Goal: Information Seeking & Learning: Learn about a topic

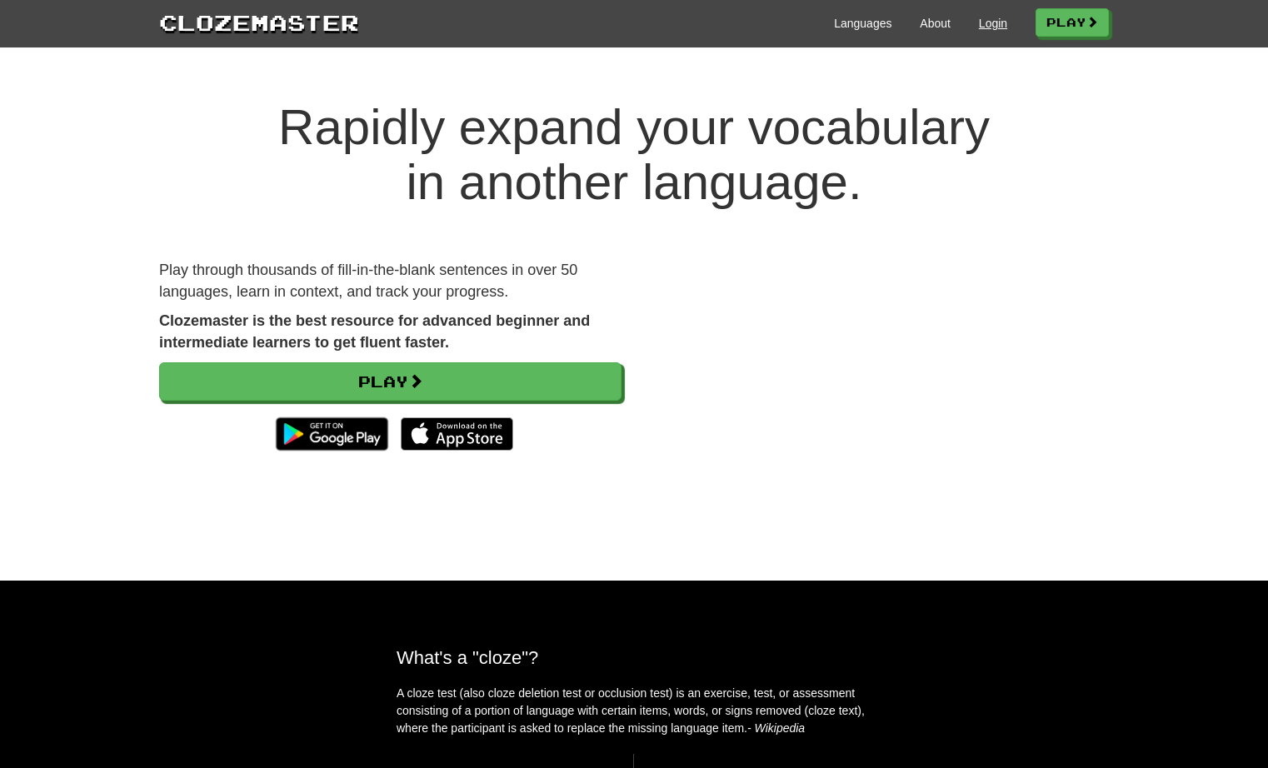
click at [987, 19] on link "Login" at bounding box center [993, 23] width 28 height 17
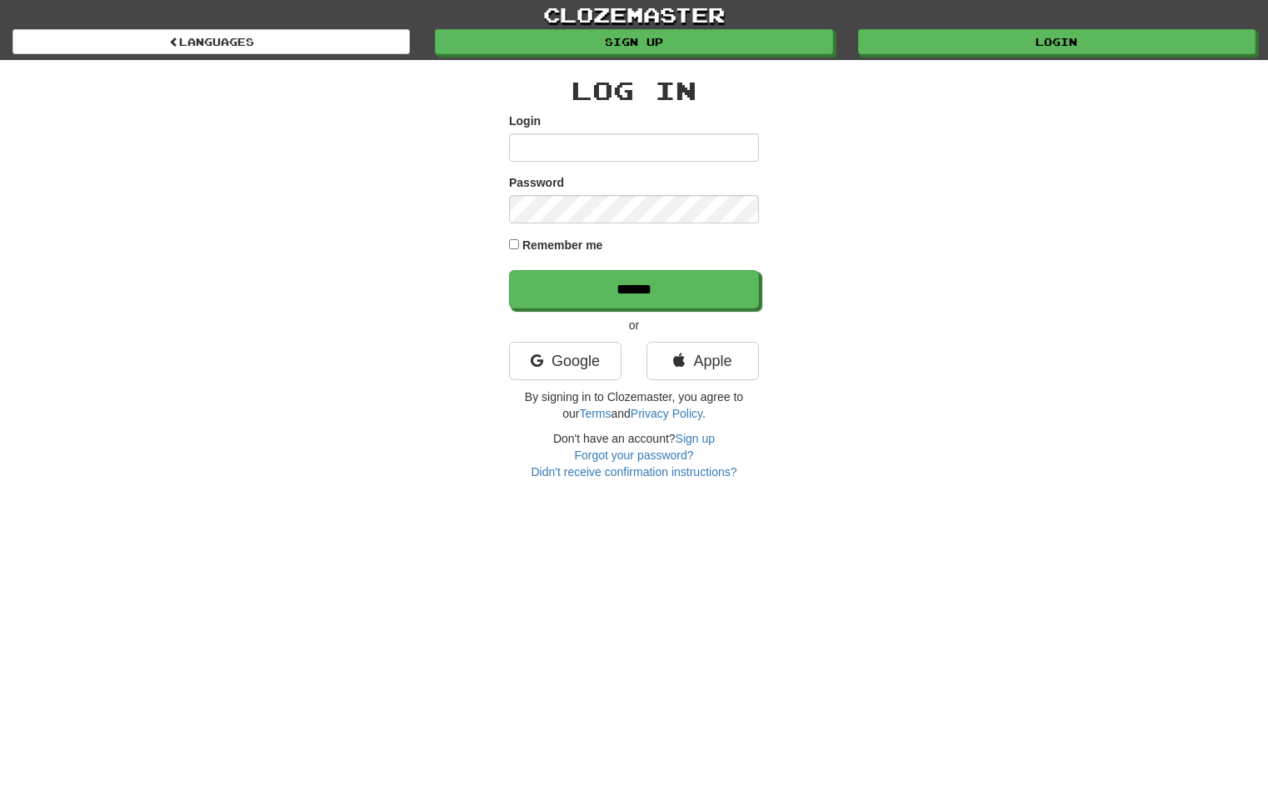
click at [572, 154] on input "Login" at bounding box center [634, 147] width 250 height 28
click at [738, 149] on input "Login" at bounding box center [634, 147] width 250 height 28
type input "*********"
click at [634, 288] on input "******" at bounding box center [634, 289] width 250 height 38
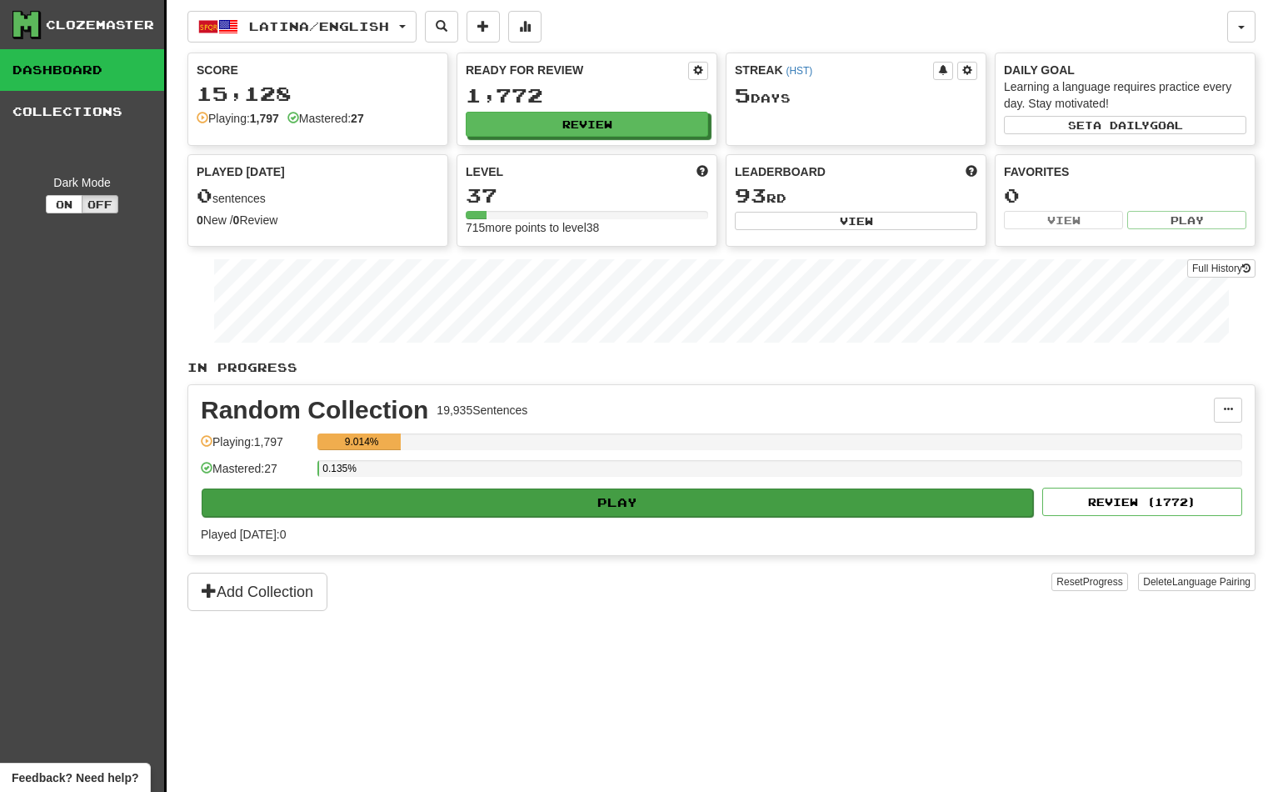
click at [600, 505] on button "Play" at bounding box center [618, 502] width 832 height 28
select select "**"
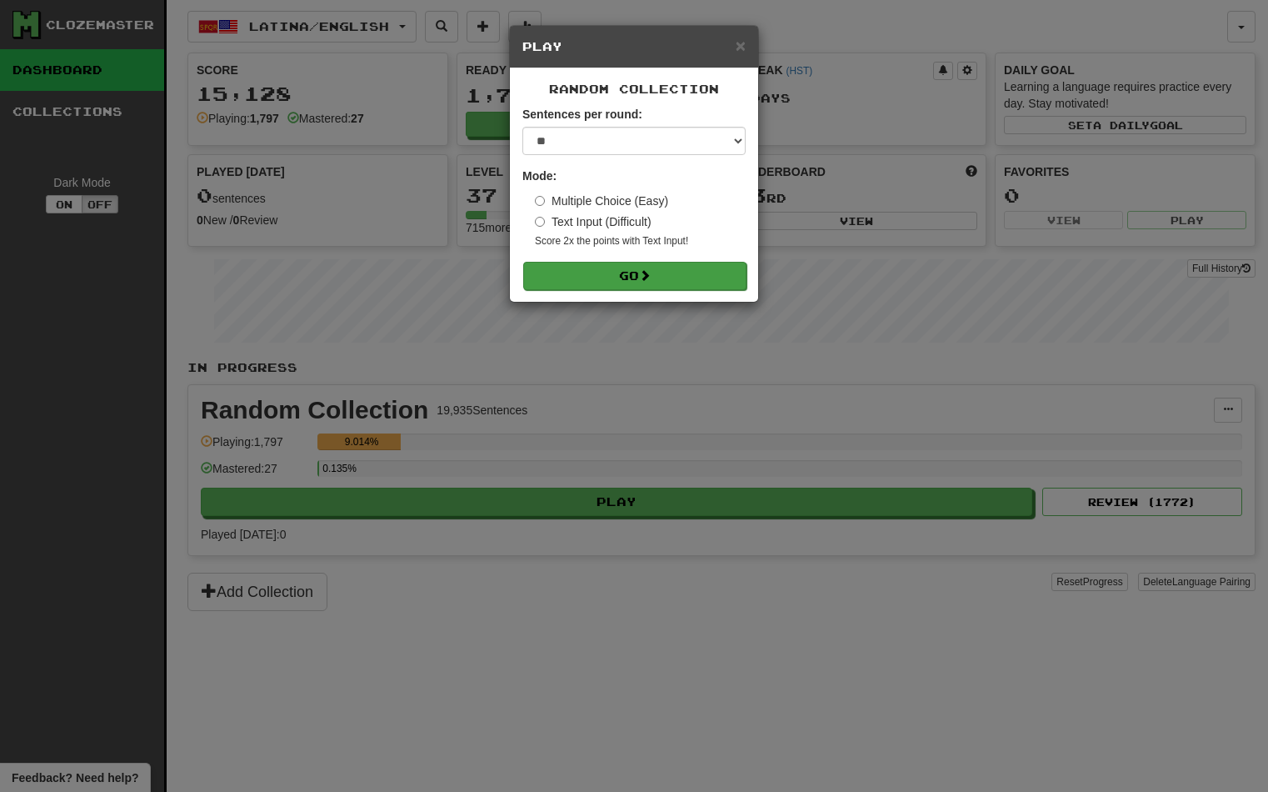
click at [671, 274] on button "Go" at bounding box center [634, 276] width 223 height 28
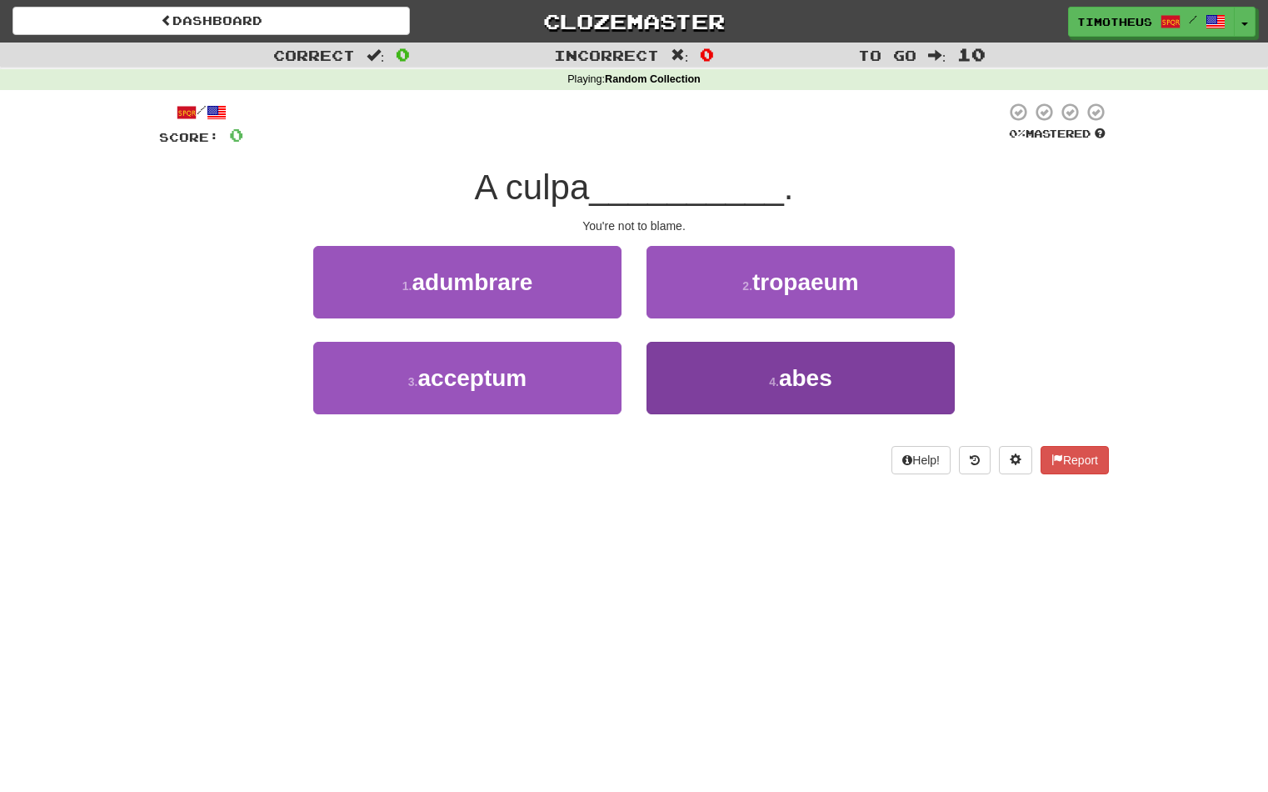
click at [697, 378] on button "4 . abes" at bounding box center [801, 378] width 308 height 72
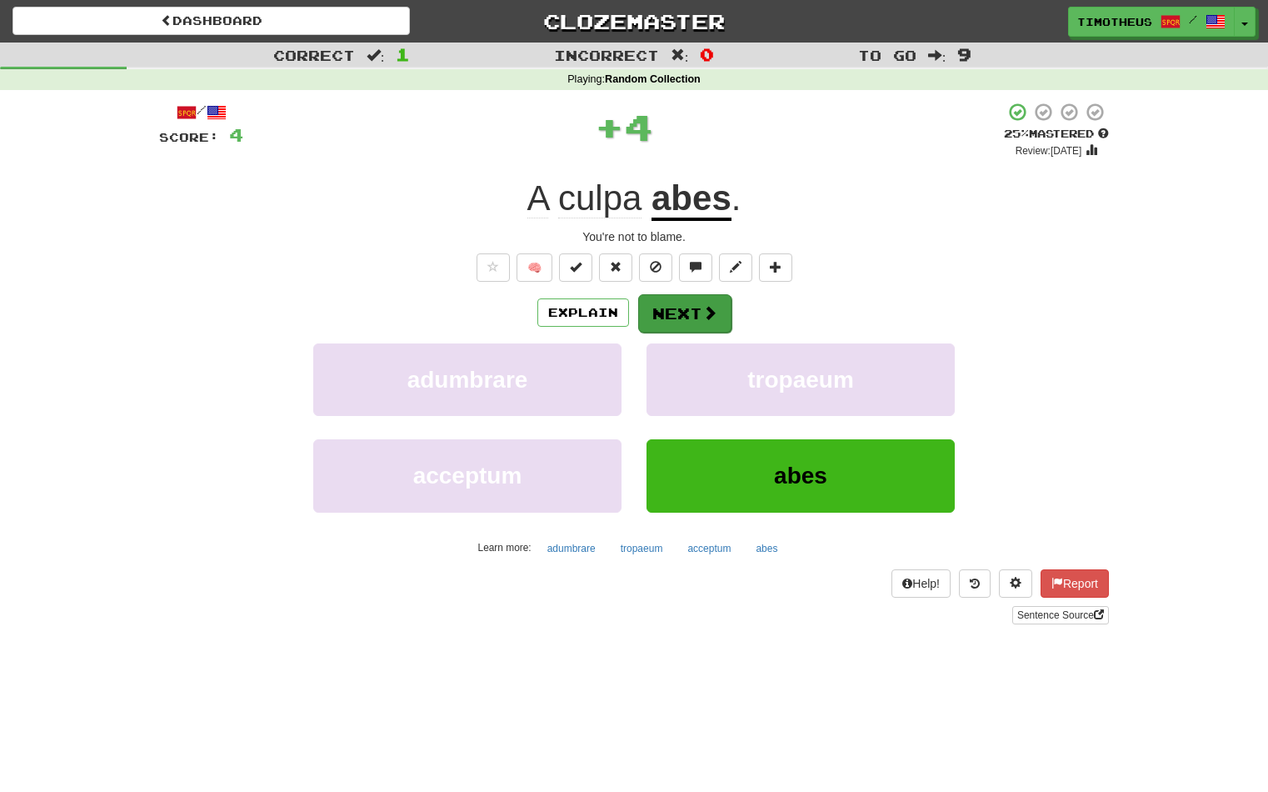
click at [657, 304] on button "Next" at bounding box center [684, 313] width 93 height 38
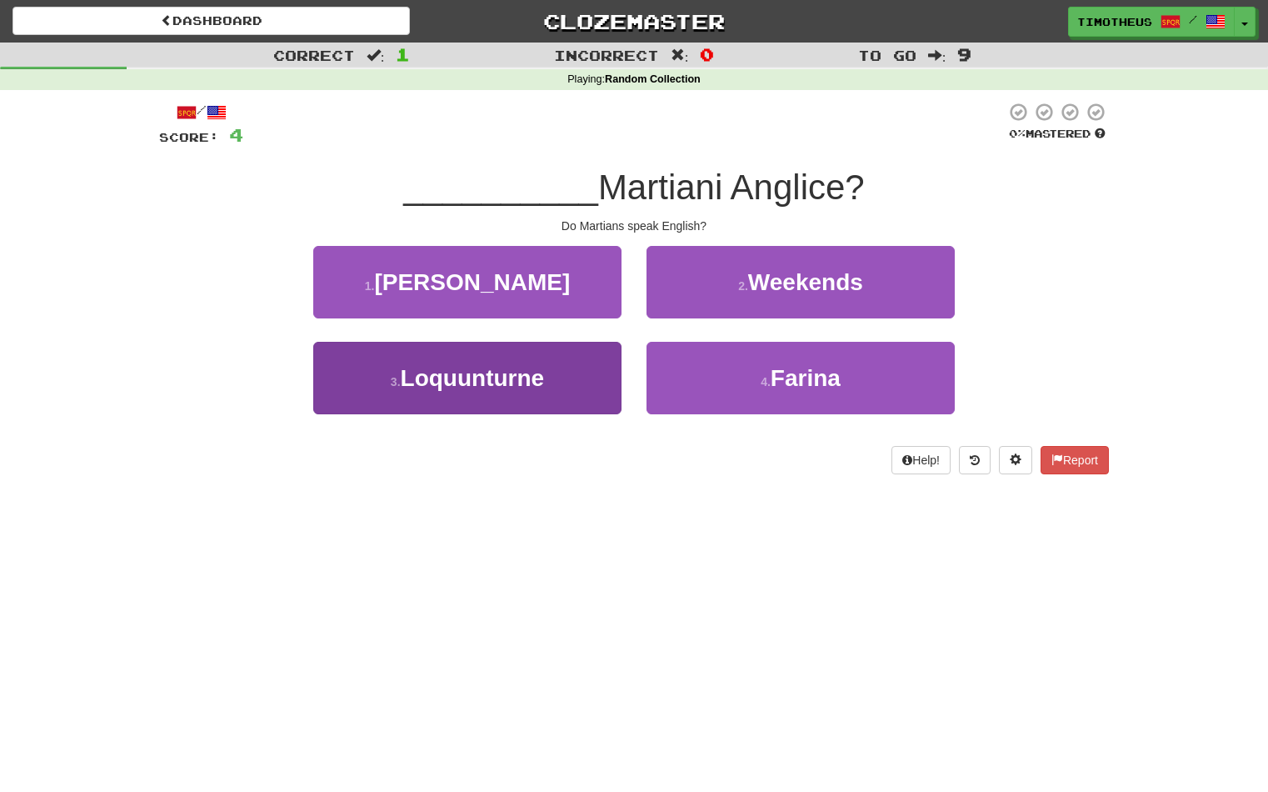
click at [552, 369] on button "3 . Loquunturne" at bounding box center [467, 378] width 308 height 72
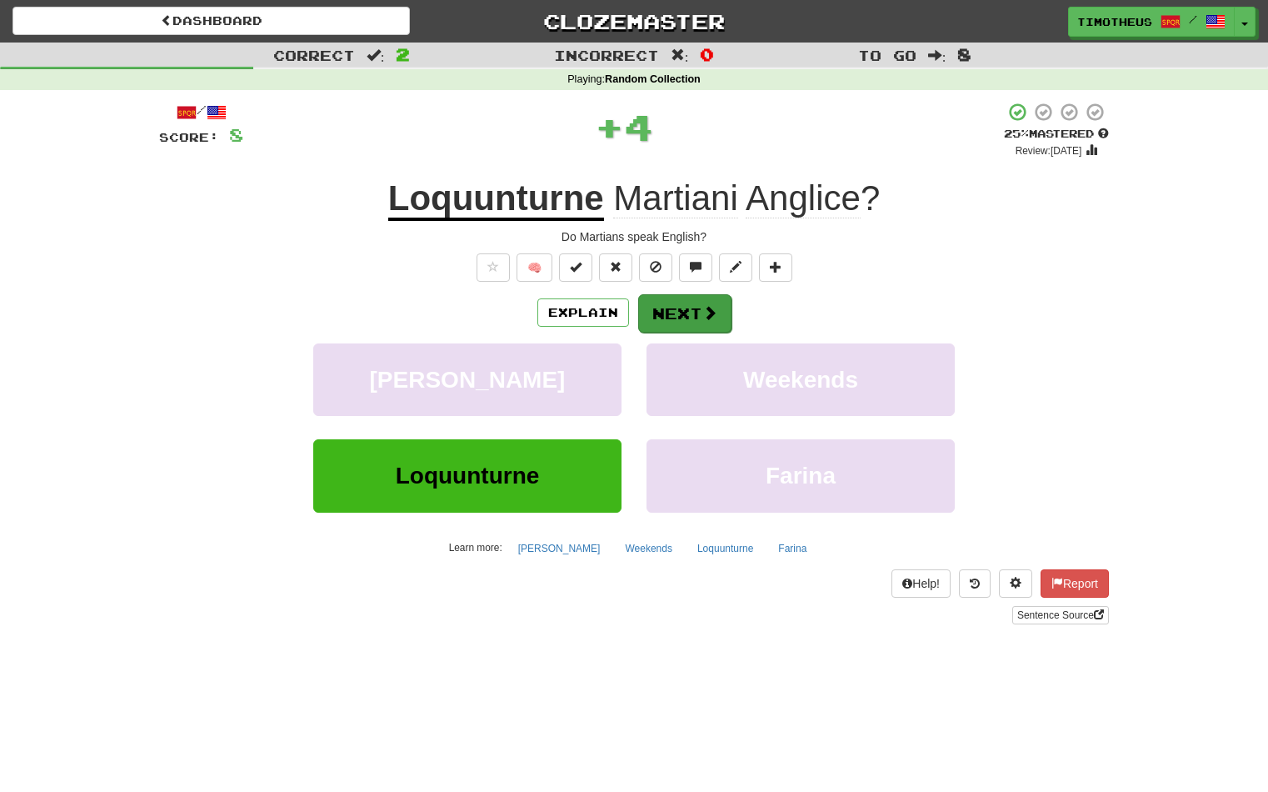
click at [659, 309] on button "Next" at bounding box center [684, 313] width 93 height 38
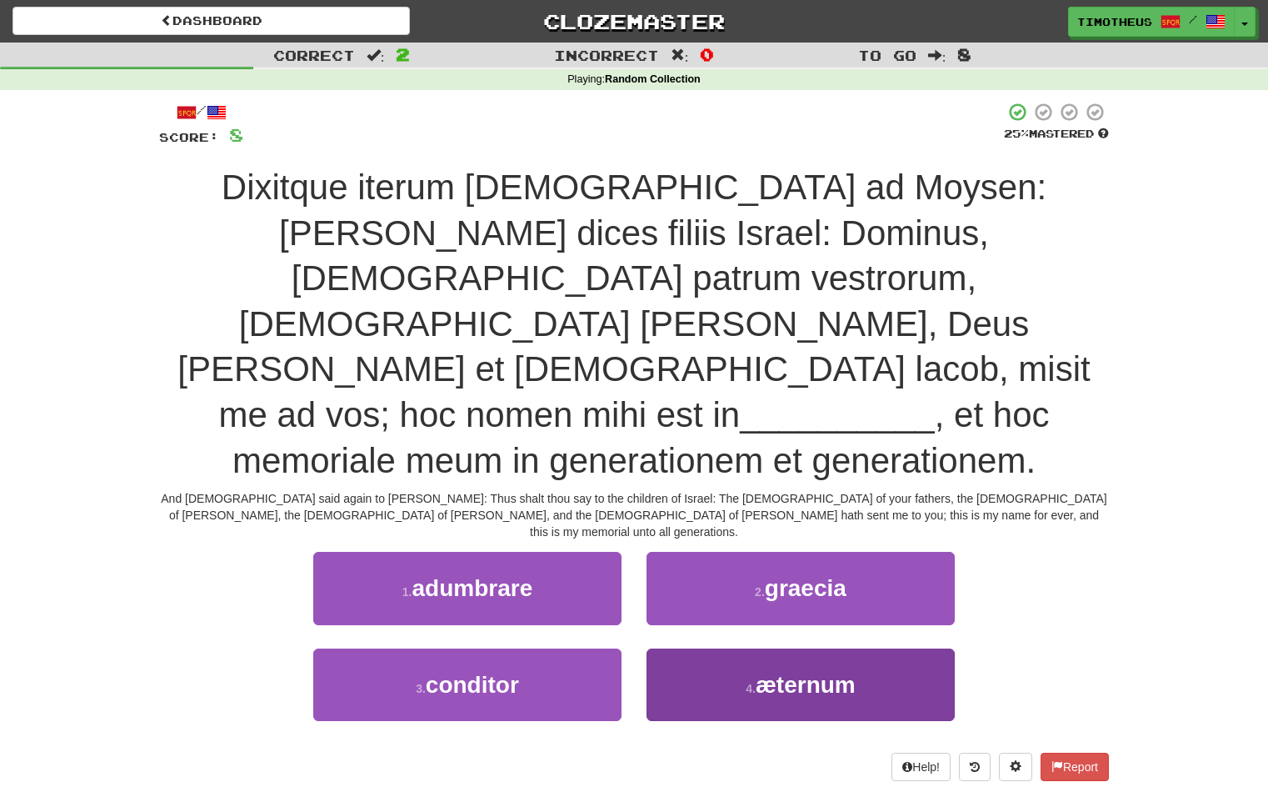
click at [697, 648] on button "4 . æternum" at bounding box center [801, 684] width 308 height 72
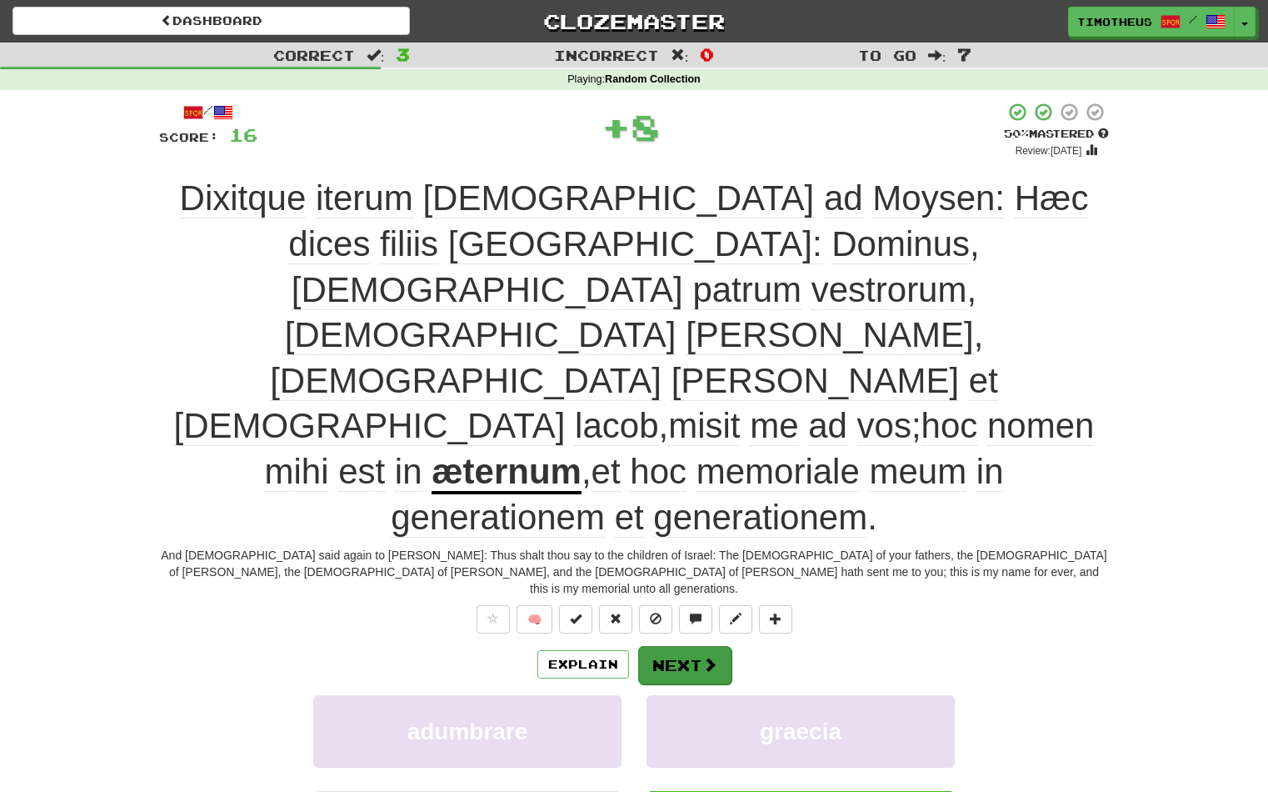
click at [705, 657] on span at bounding box center [709, 664] width 15 height 15
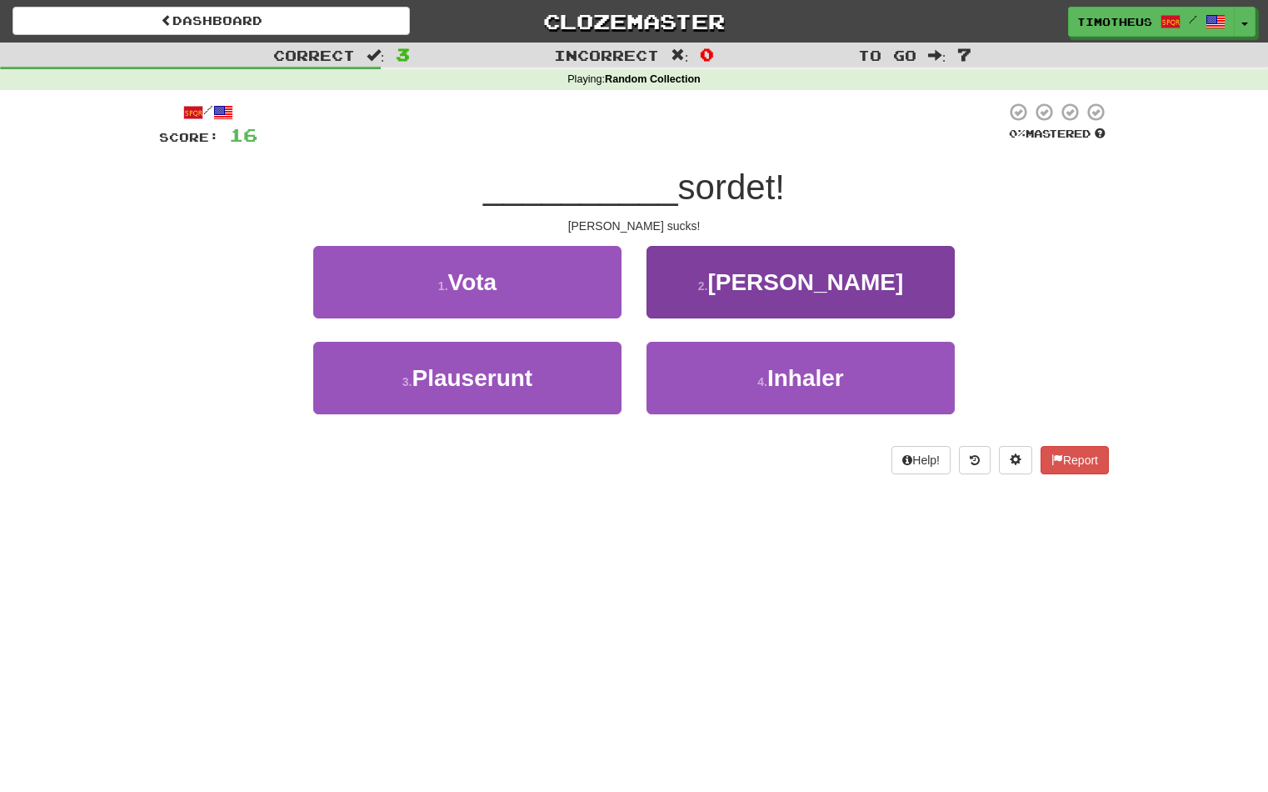
click at [692, 292] on button "2 . Putin" at bounding box center [801, 282] width 308 height 72
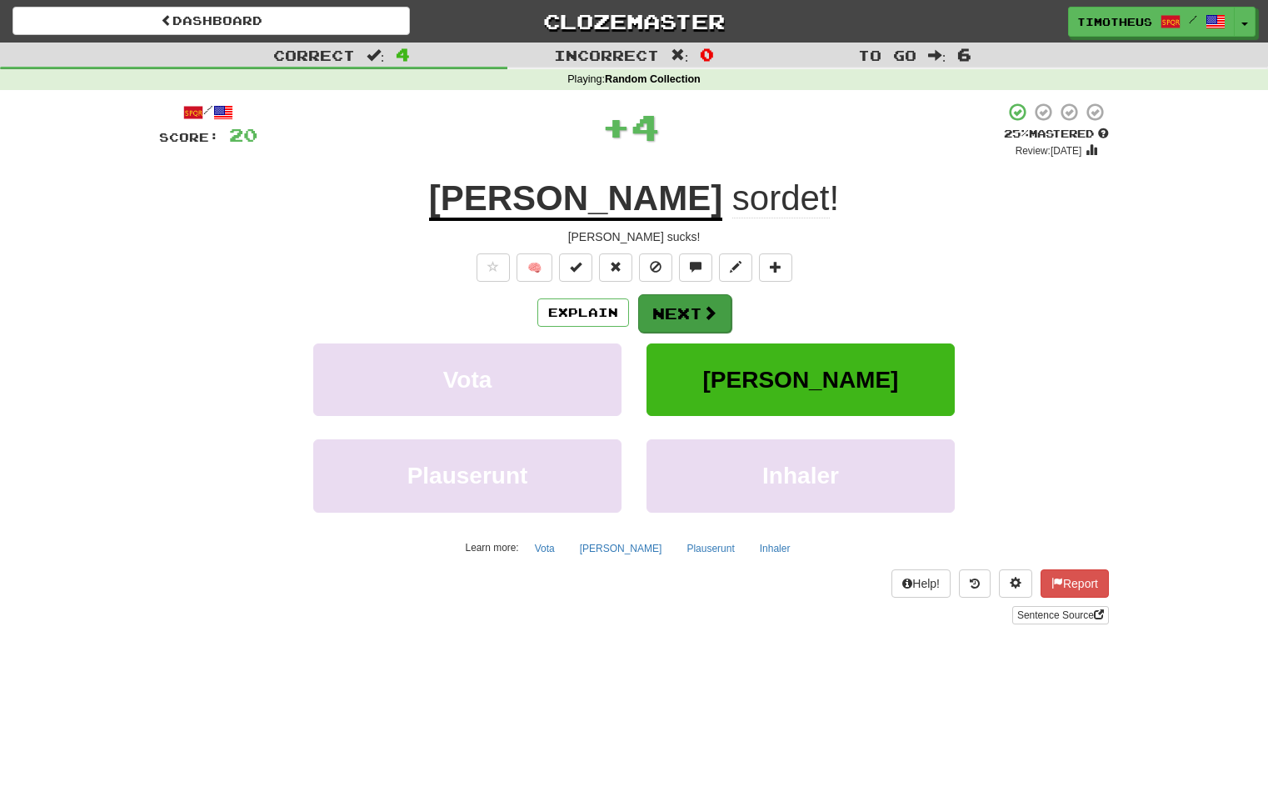
click at [688, 312] on button "Next" at bounding box center [684, 313] width 93 height 38
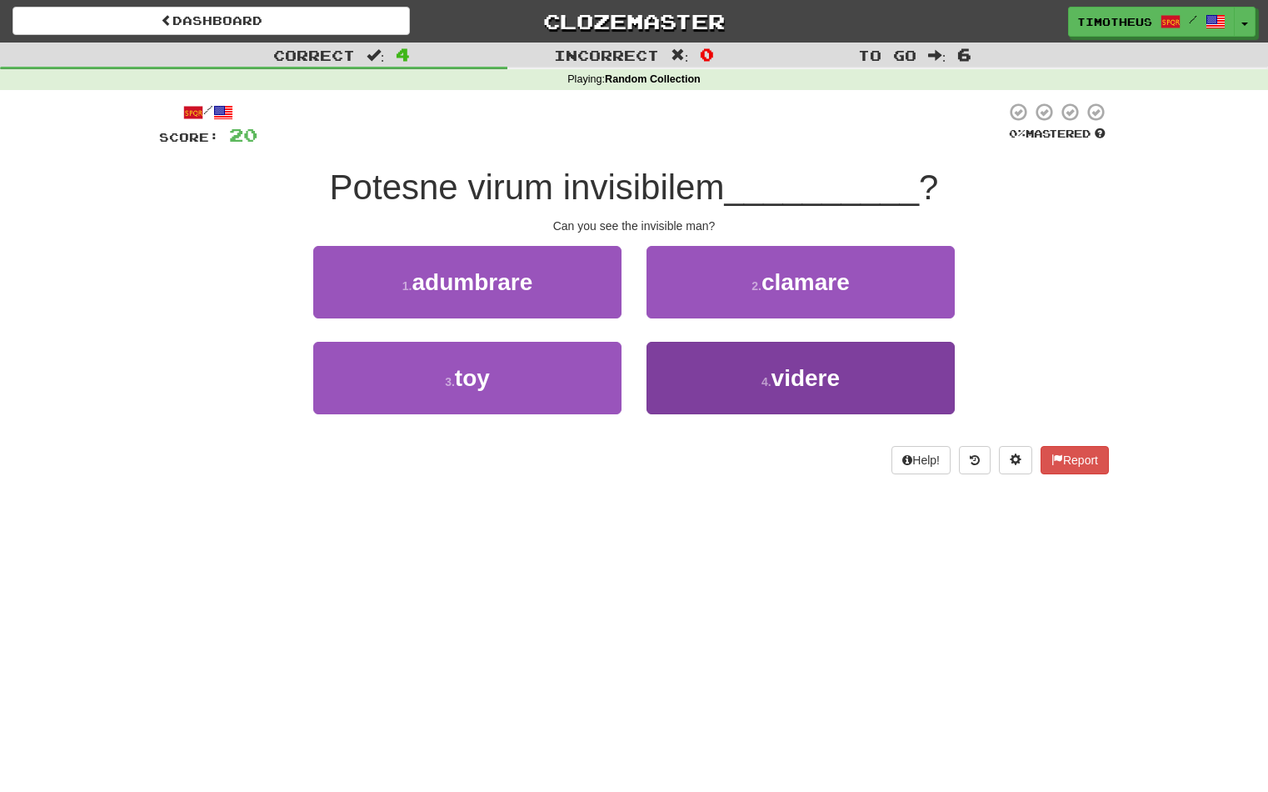
click at [698, 368] on button "4 . videre" at bounding box center [801, 378] width 308 height 72
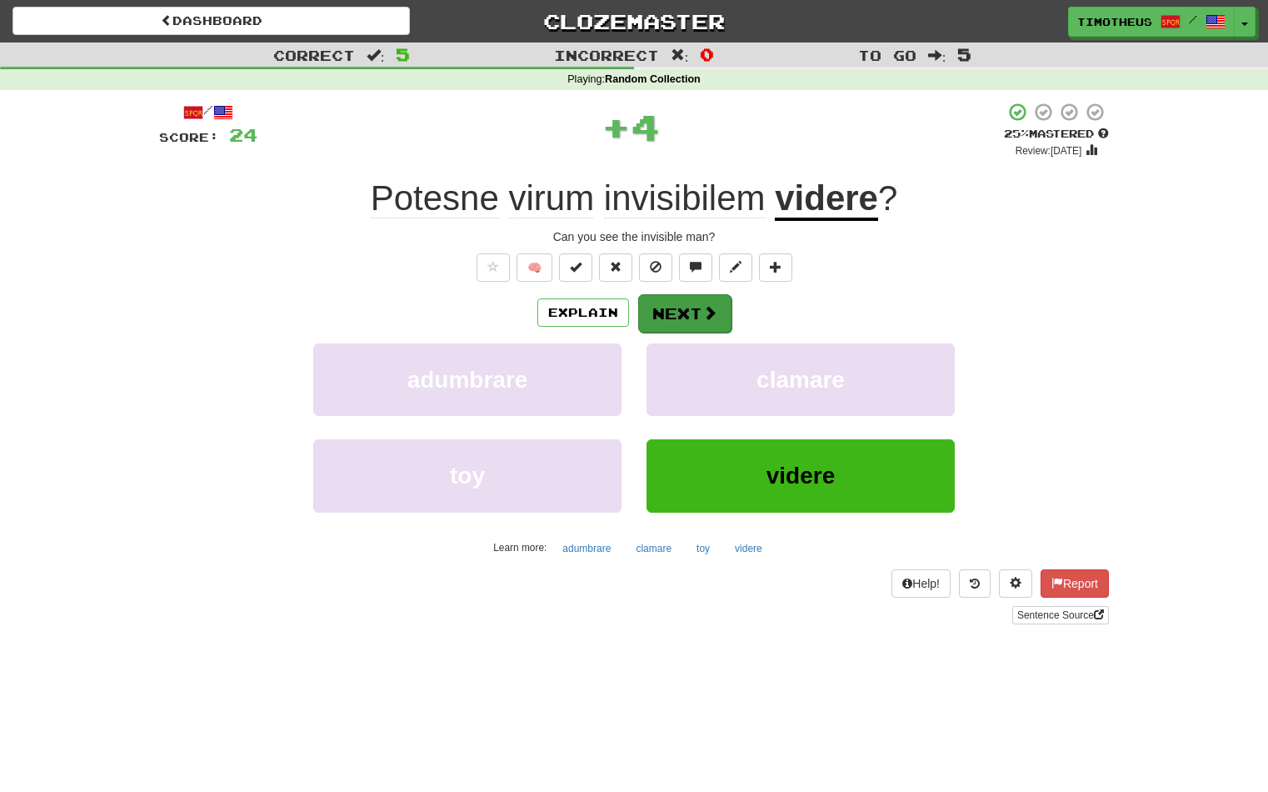
click at [671, 301] on button "Next" at bounding box center [684, 313] width 93 height 38
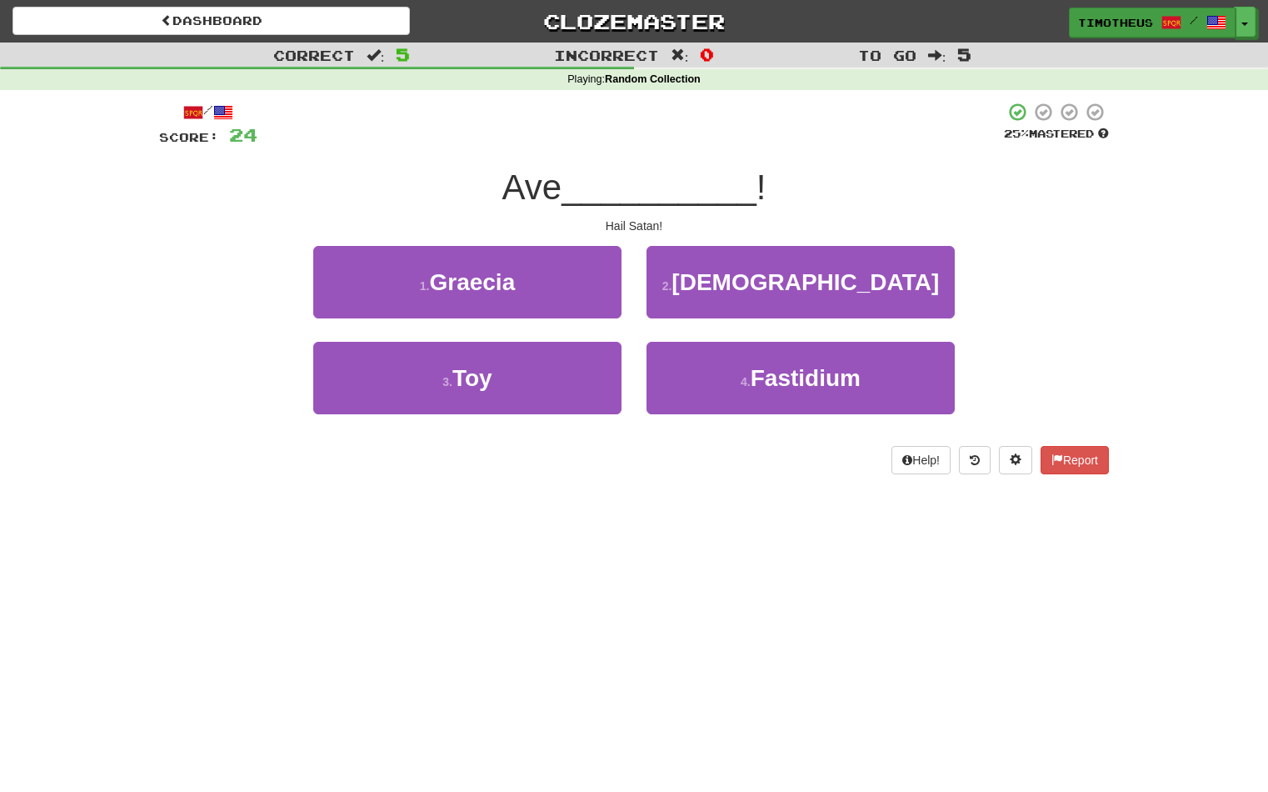
click at [1141, 26] on span "Timotheus" at bounding box center [1115, 22] width 75 height 15
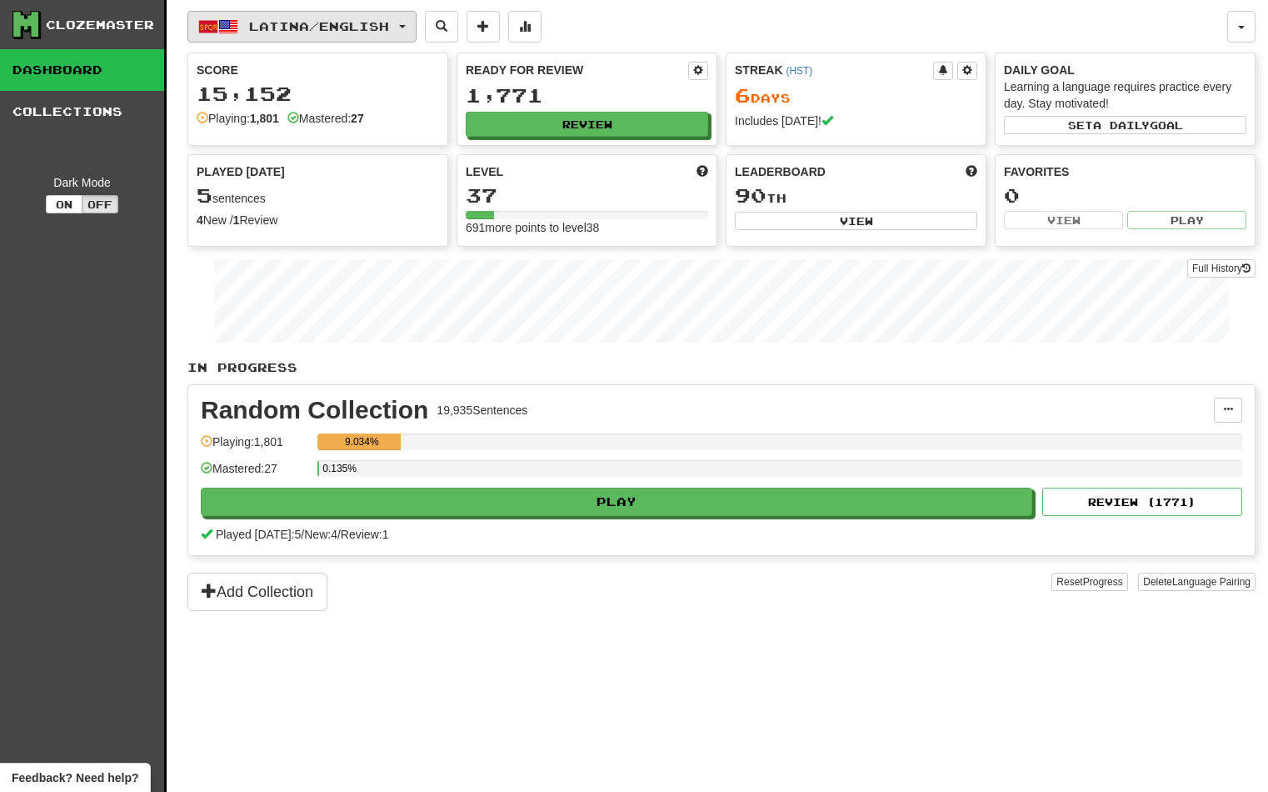
click at [268, 28] on span "Latina / English" at bounding box center [319, 26] width 140 height 14
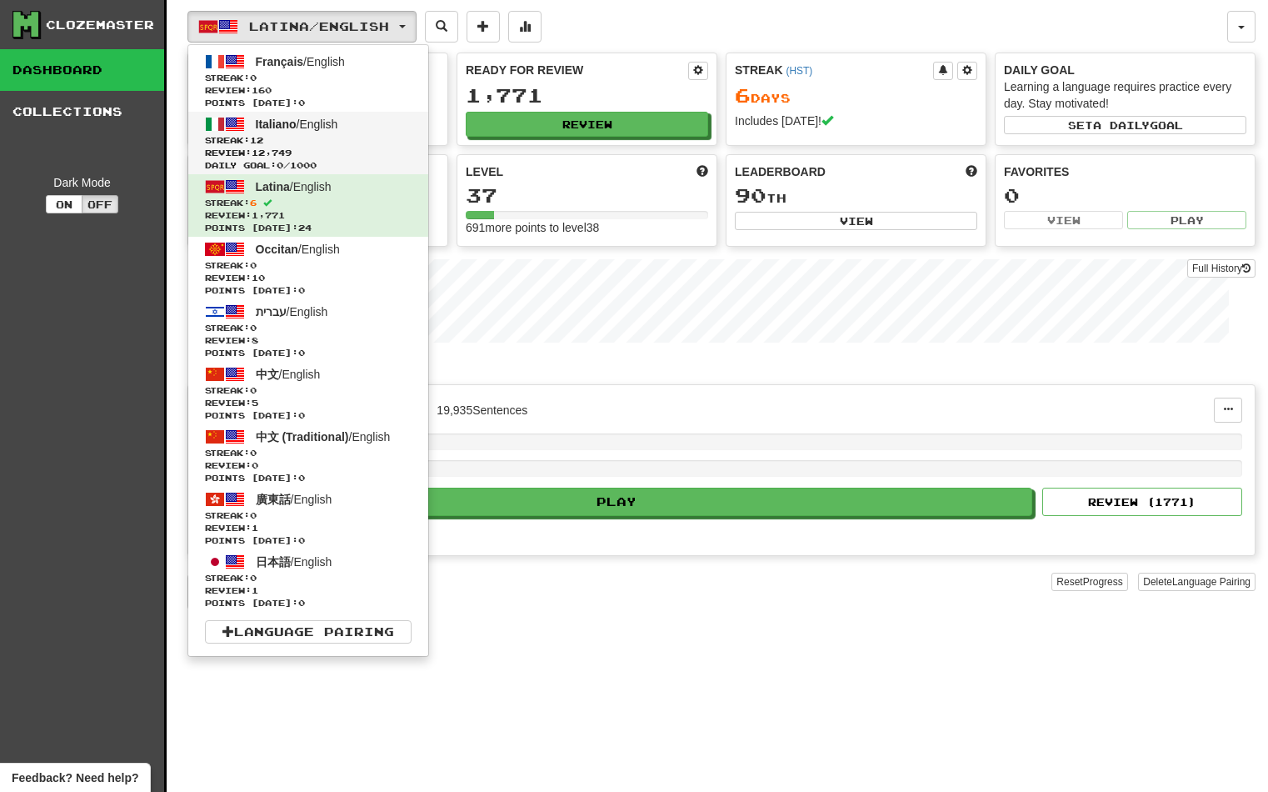
click at [291, 148] on span "Review: 12,749" at bounding box center [308, 153] width 207 height 12
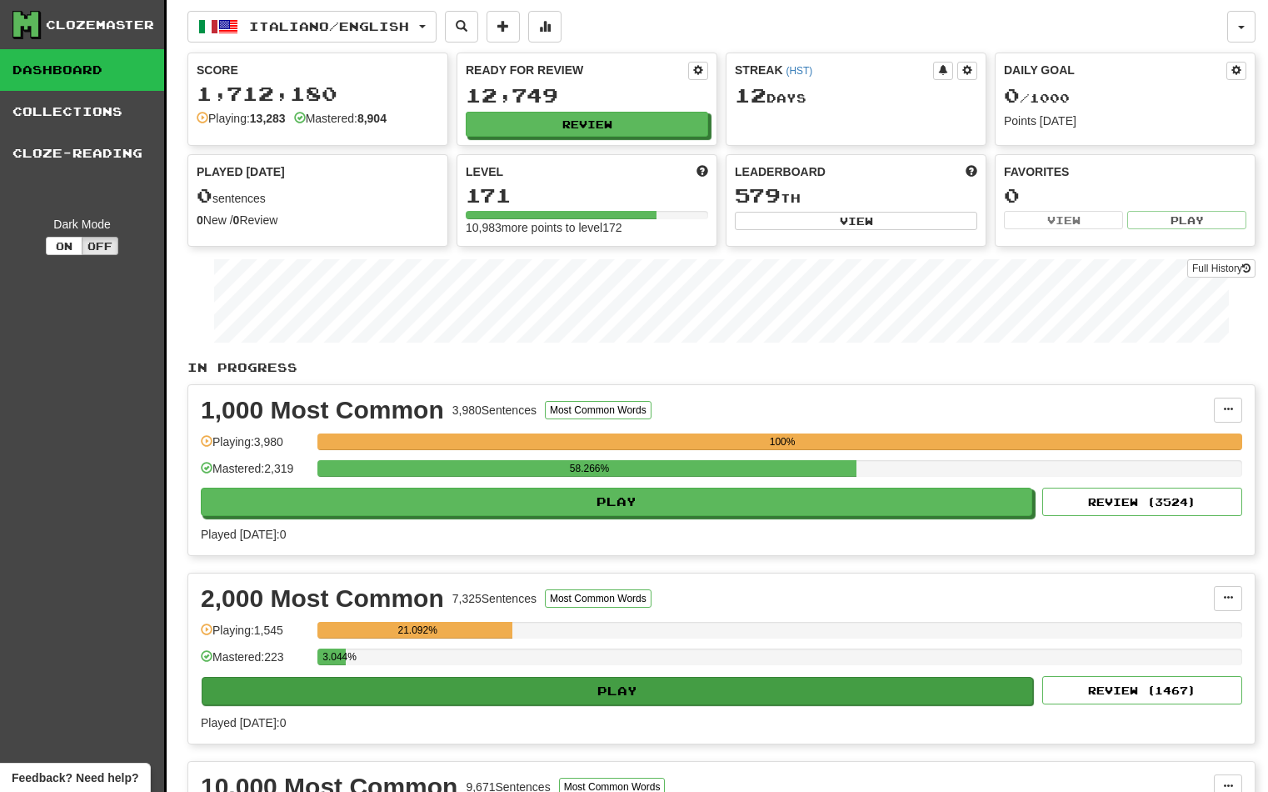
click at [450, 690] on button "Play" at bounding box center [618, 691] width 832 height 28
select select "**"
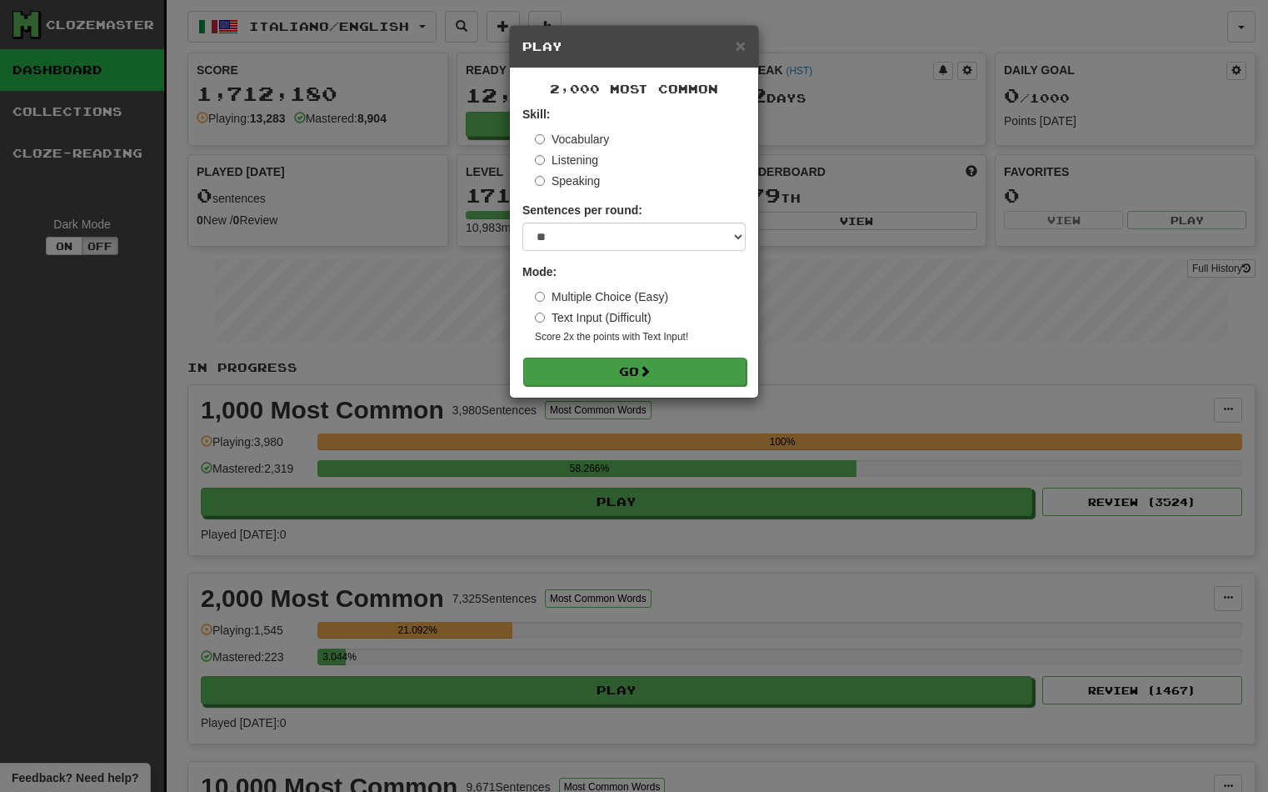
click at [699, 370] on button "Go" at bounding box center [634, 371] width 223 height 28
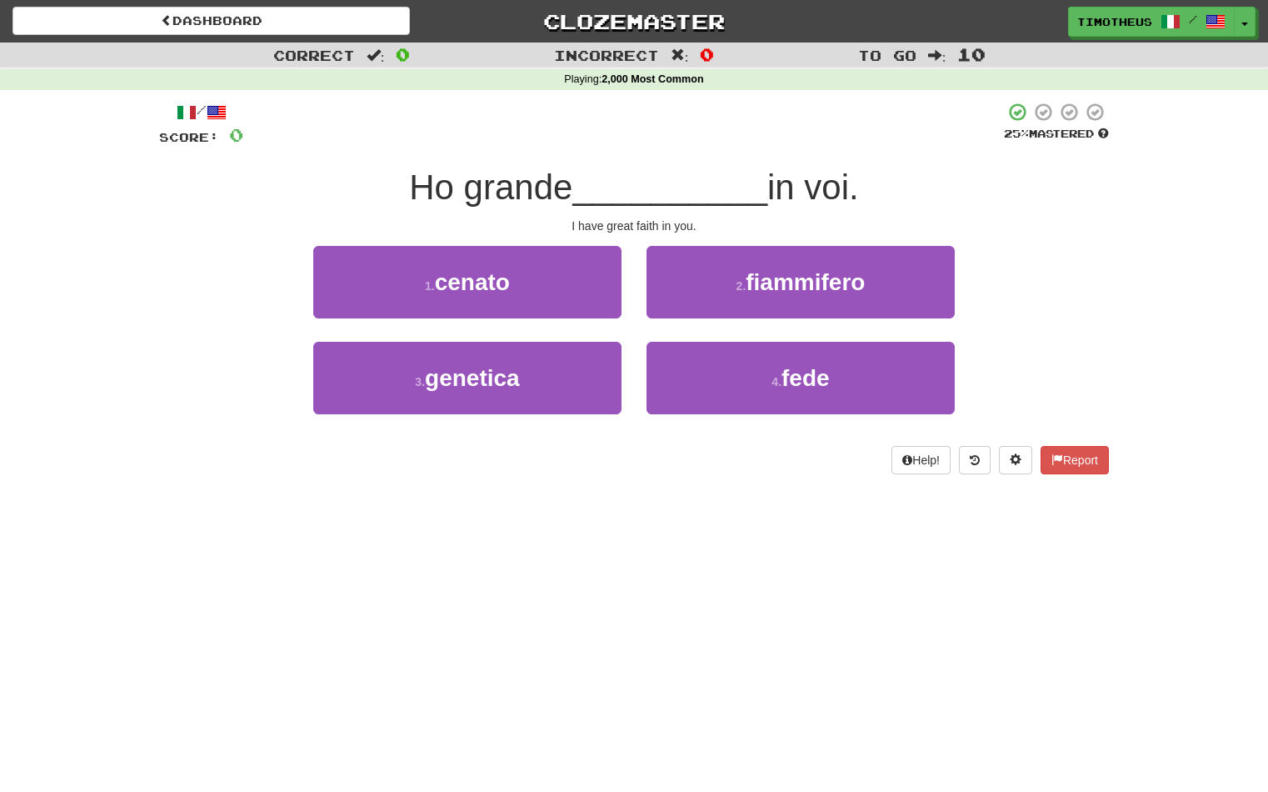
click at [699, 370] on button "4 . fede" at bounding box center [801, 378] width 308 height 72
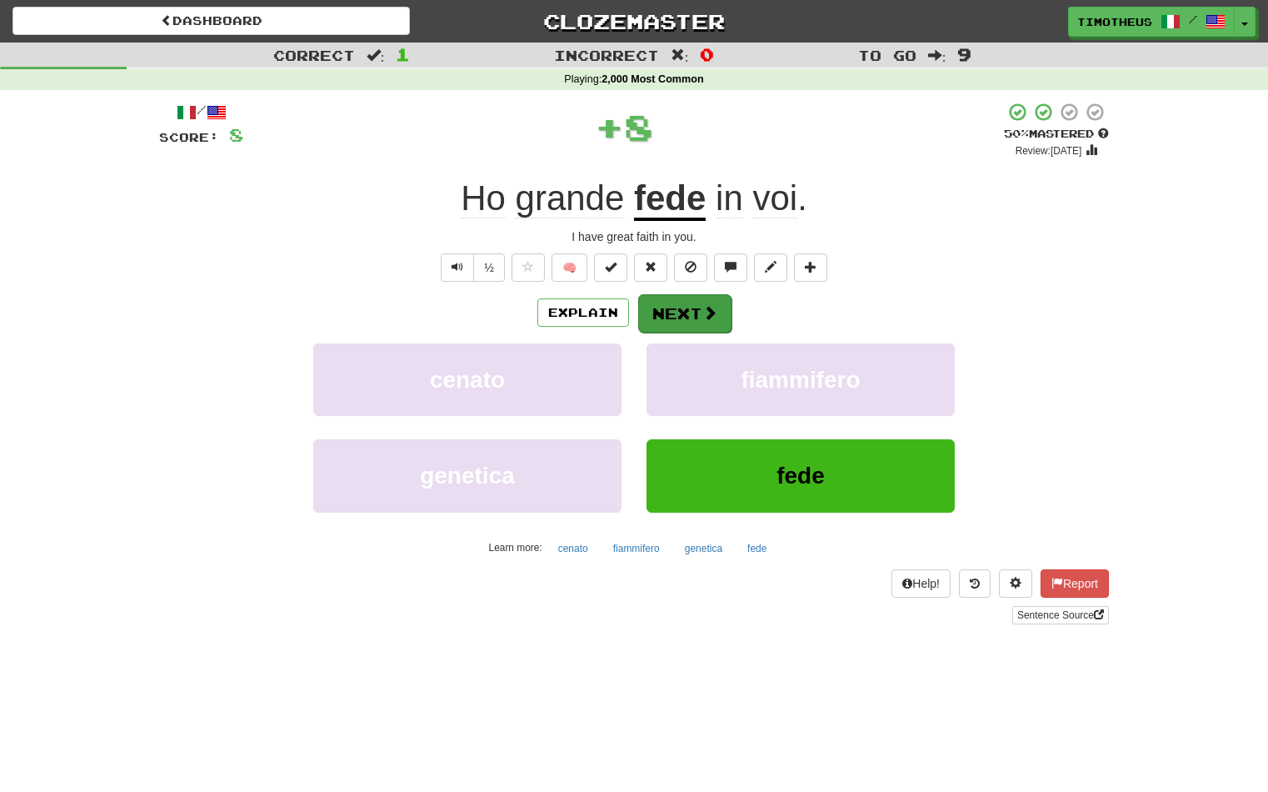
click at [694, 317] on button "Next" at bounding box center [684, 313] width 93 height 38
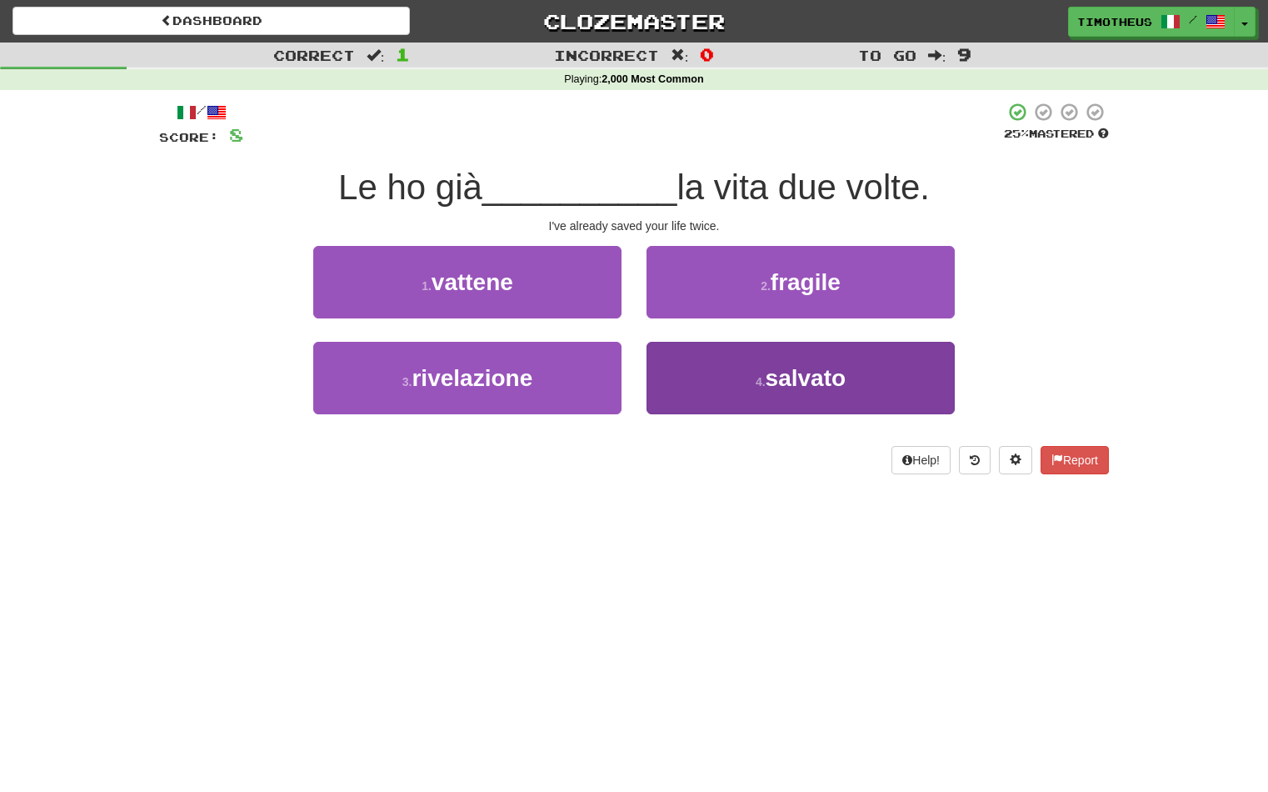
click at [702, 380] on button "4 . salvato" at bounding box center [801, 378] width 308 height 72
